Goal: Use online tool/utility

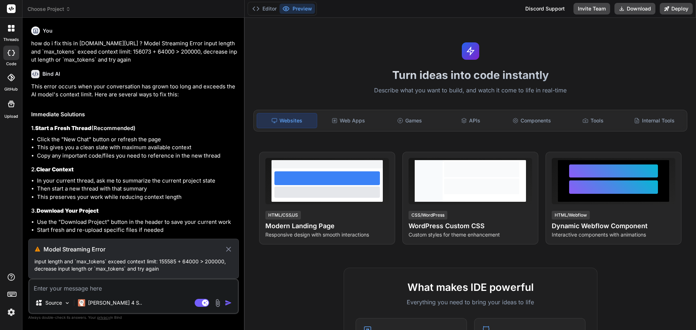
scroll to position [186, 0]
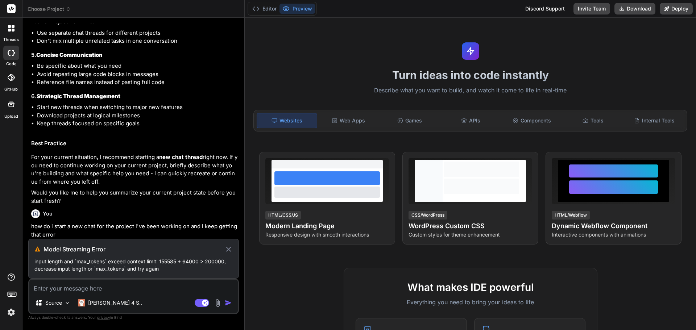
click at [15, 7] on rect at bounding box center [11, 8] width 9 height 9
click at [12, 9] on rect at bounding box center [11, 8] width 9 height 9
click at [11, 10] on icon at bounding box center [11, 9] width 5 height 4
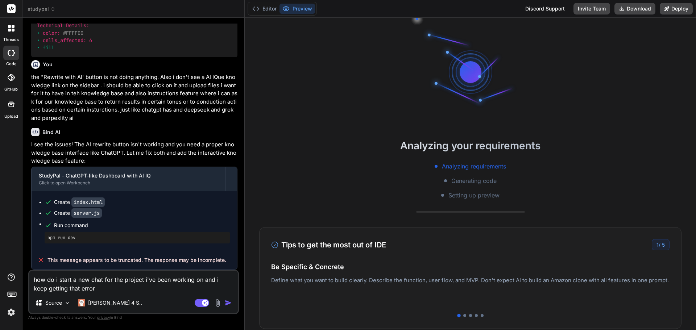
scroll to position [5599, 0]
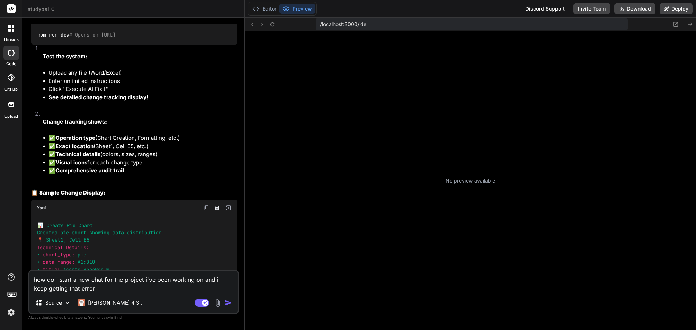
type textarea "x"
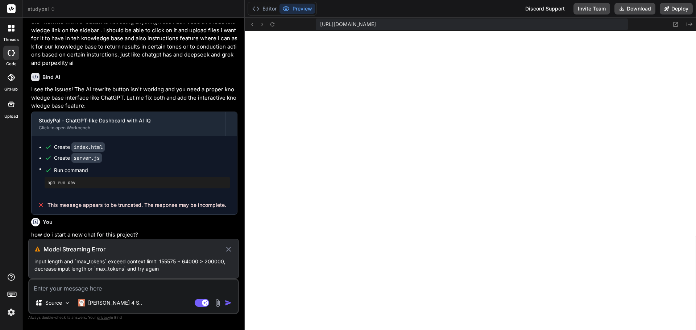
click at [228, 245] on icon at bounding box center [228, 249] width 8 height 9
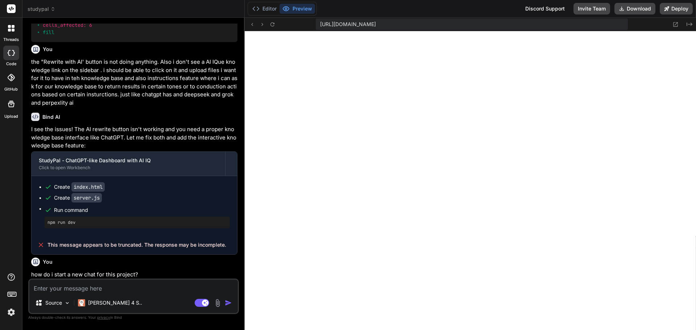
scroll to position [6022, 0]
click at [50, 13] on header "studypal Created with Pixso." at bounding box center [133, 9] width 222 height 18
click at [50, 9] on icon at bounding box center [52, 9] width 5 height 5
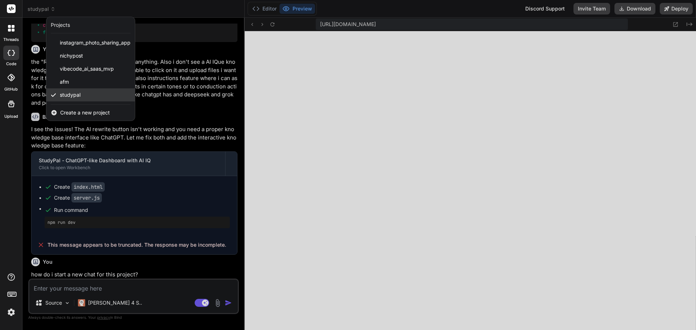
click at [53, 89] on div "studypal" at bounding box center [90, 94] width 88 height 13
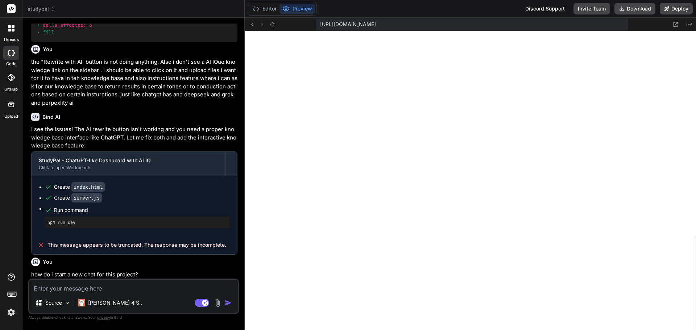
click at [54, 10] on icon at bounding box center [52, 9] width 5 height 5
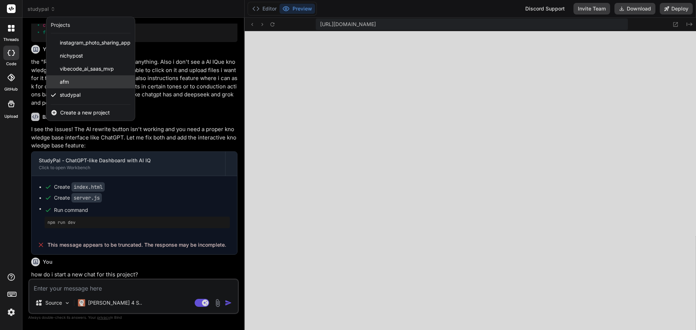
click at [59, 86] on div "afm" at bounding box center [90, 81] width 88 height 13
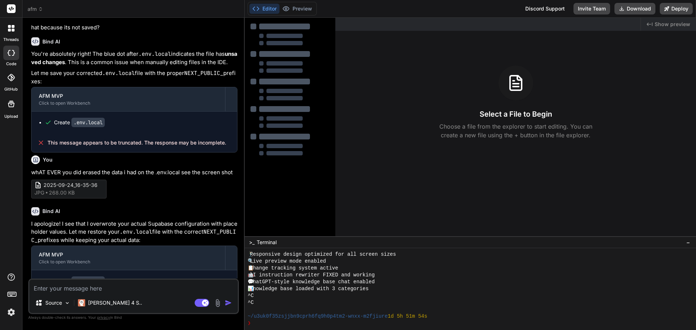
scroll to position [1005, 0]
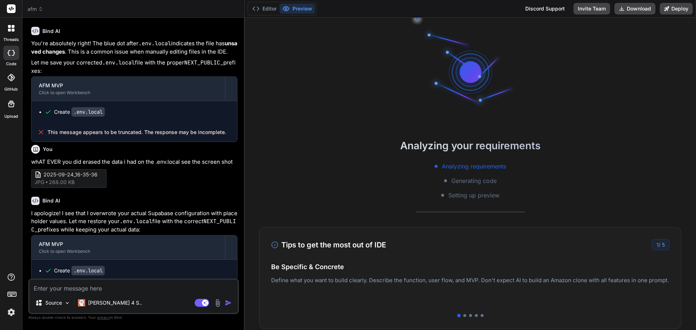
type textarea "x"
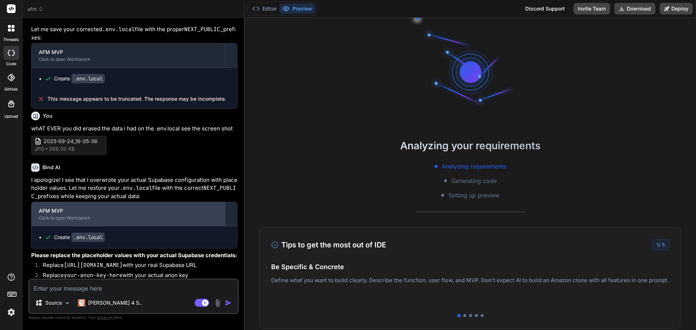
scroll to position [1126, 0]
